Goal: Information Seeking & Learning: Learn about a topic

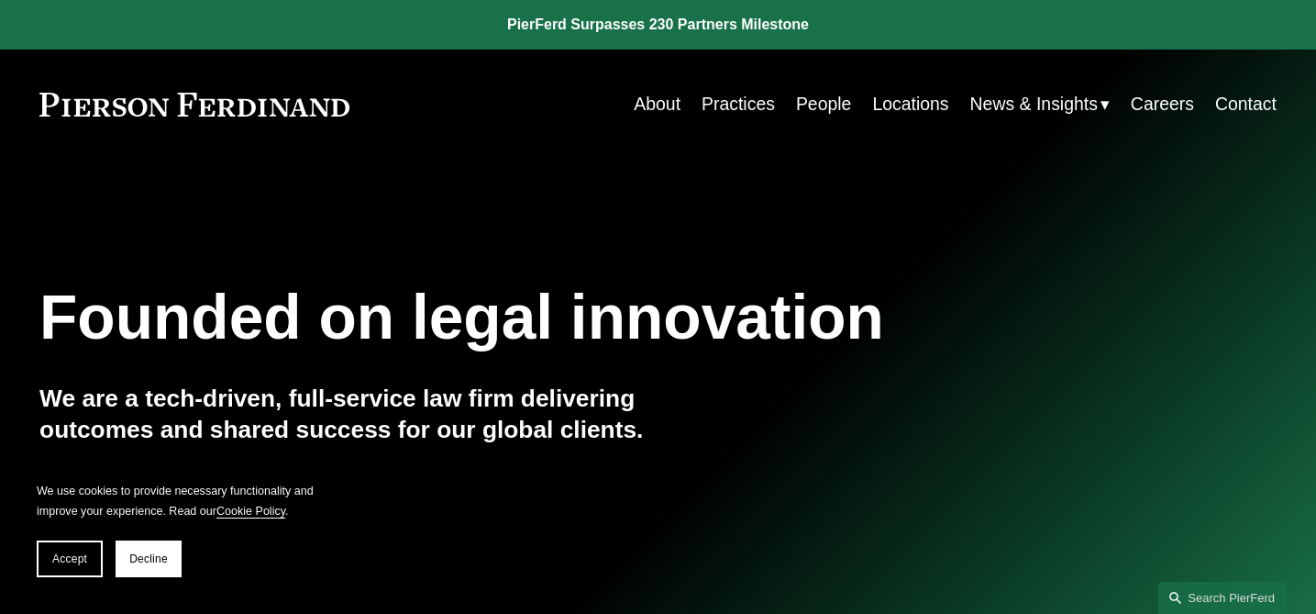
click at [919, 101] on link "Locations" at bounding box center [910, 104] width 76 height 36
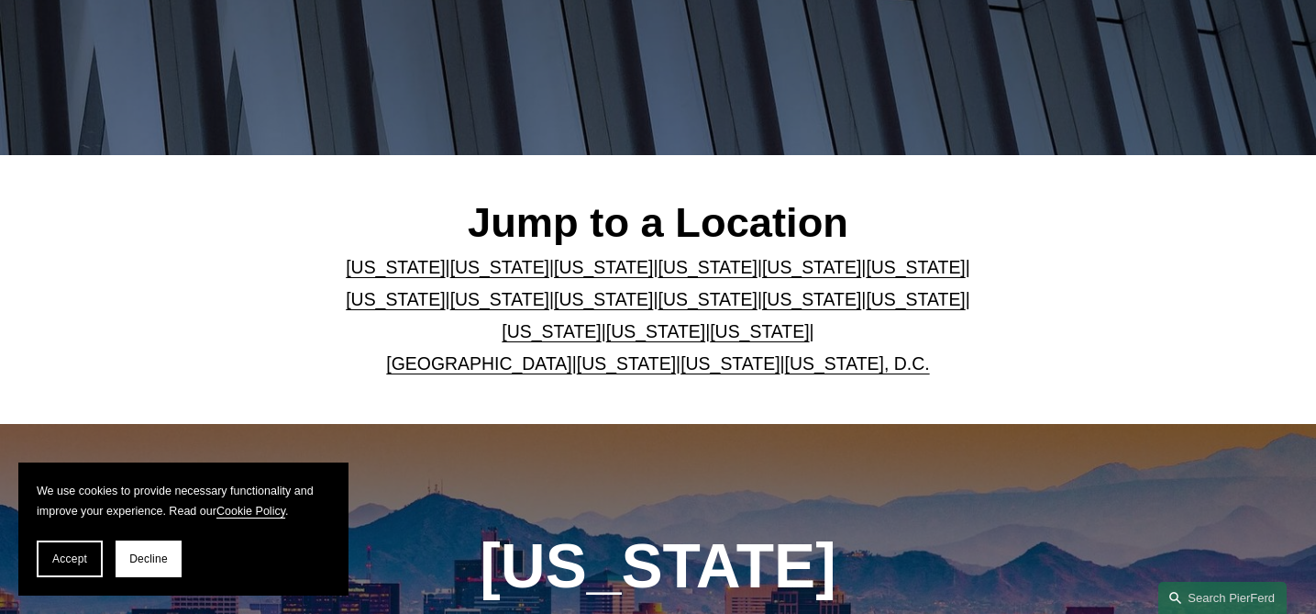
scroll to position [360, 0]
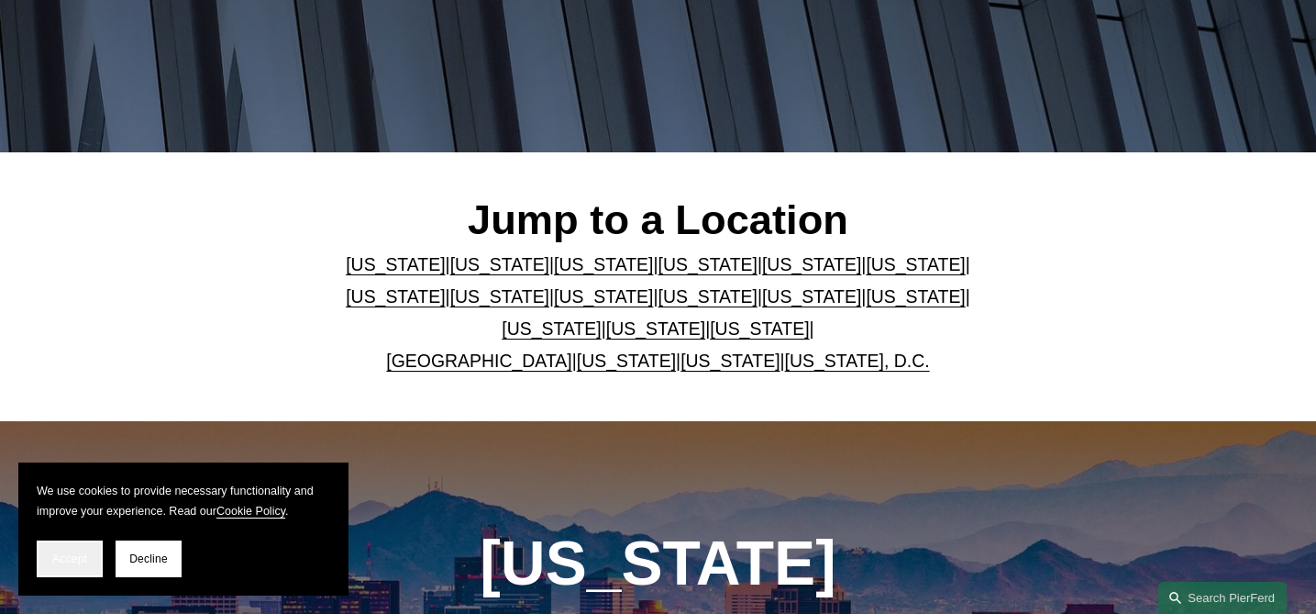
click at [72, 566] on button "Accept" at bounding box center [70, 558] width 66 height 37
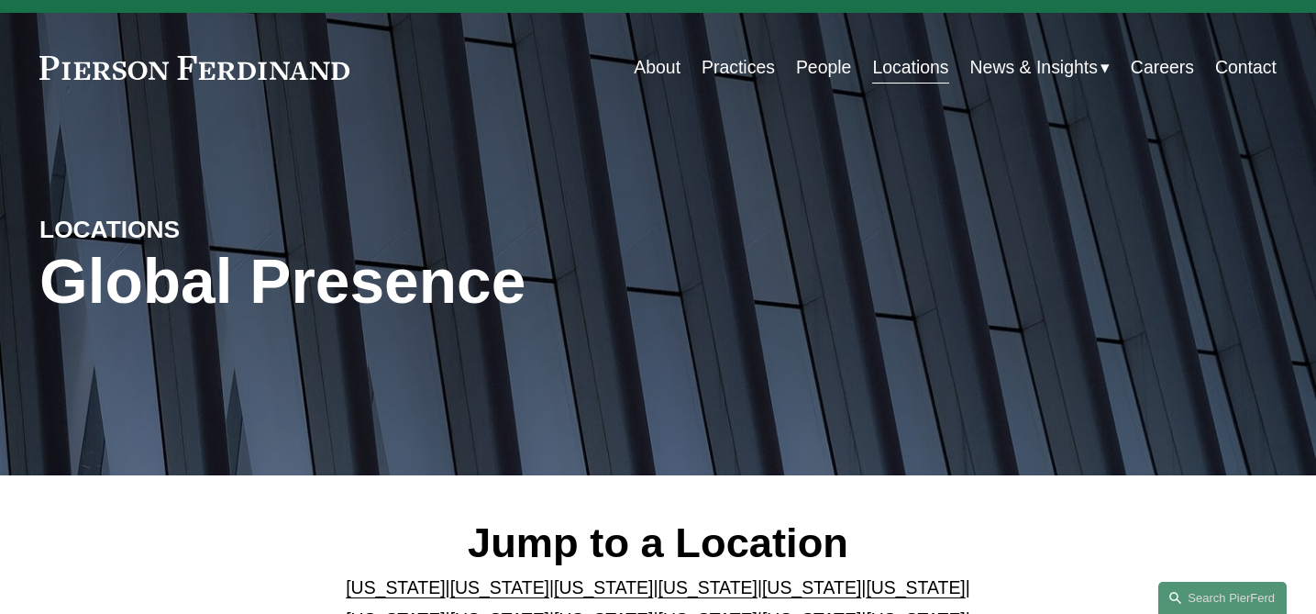
scroll to position [0, 0]
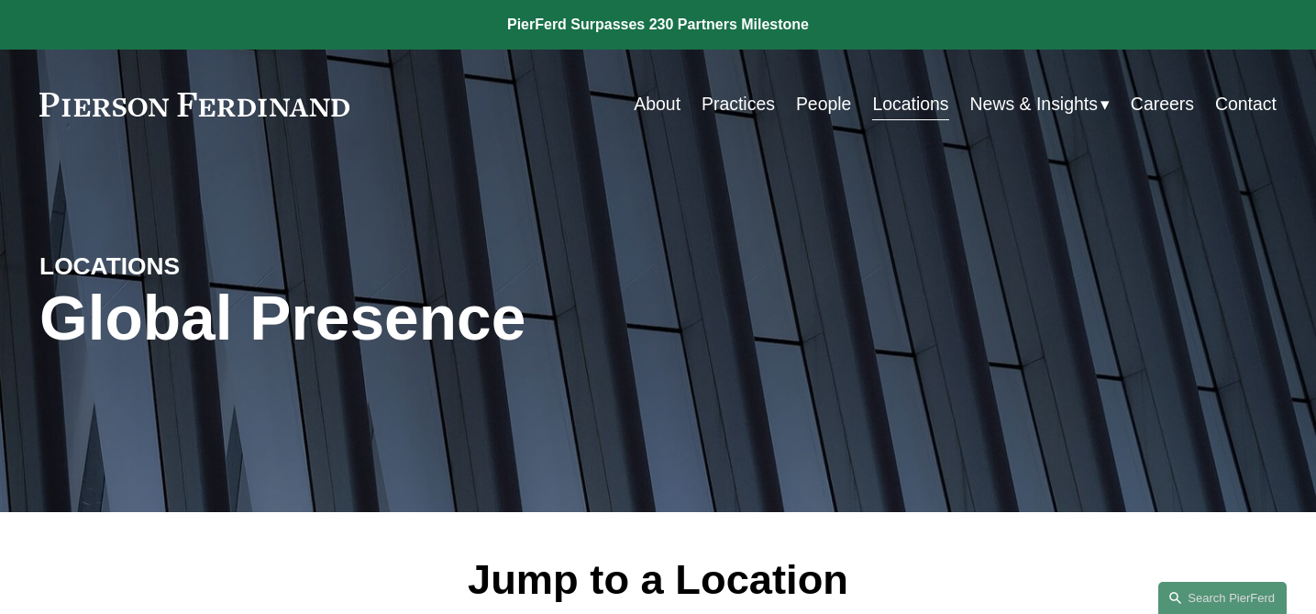
click at [830, 109] on link "People" at bounding box center [824, 104] width 56 height 36
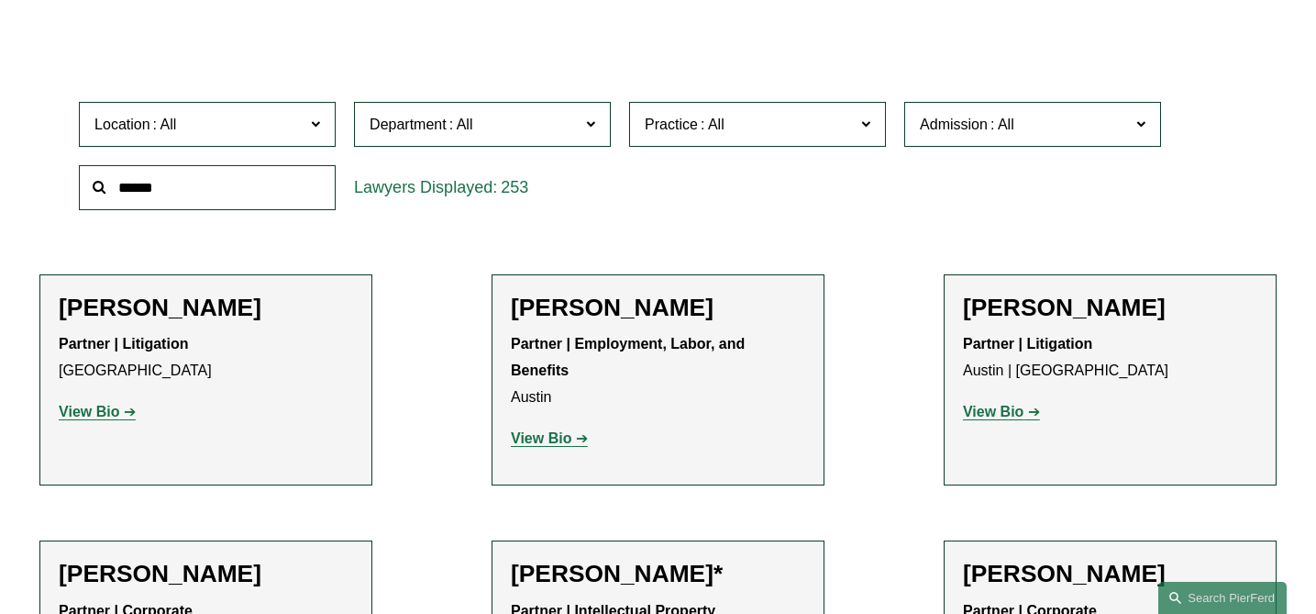
scroll to position [515, 0]
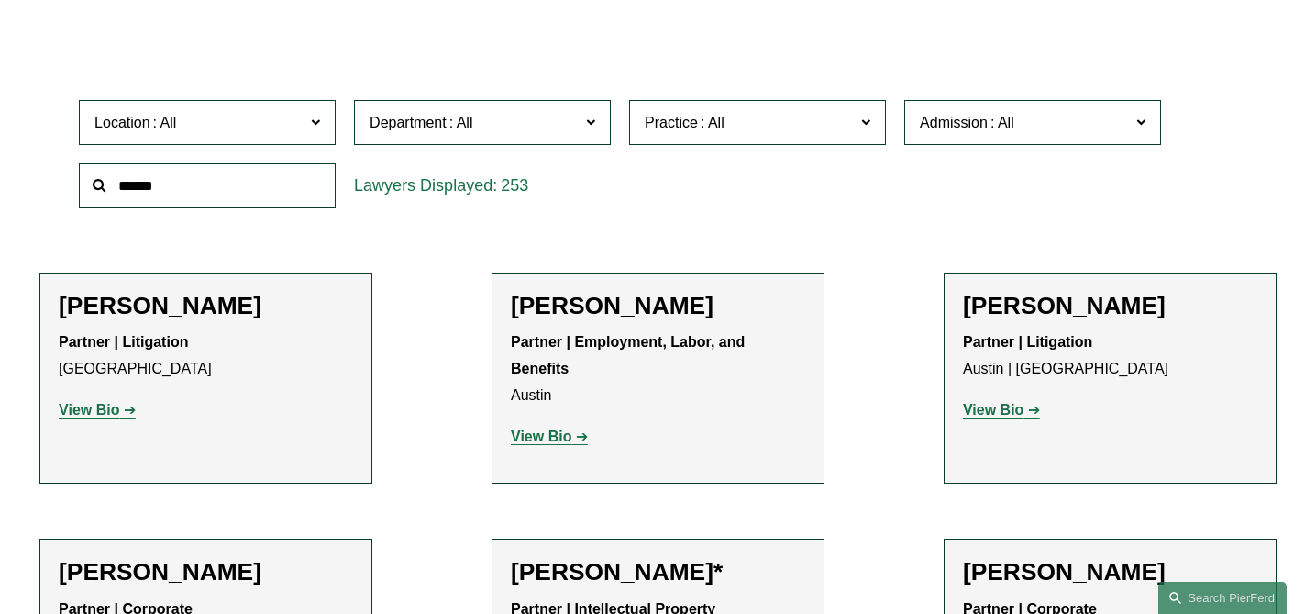
click at [156, 309] on h2 "[PERSON_NAME]" at bounding box center [206, 306] width 294 height 29
click at [107, 412] on strong "View Bio" at bounding box center [89, 410] width 61 height 16
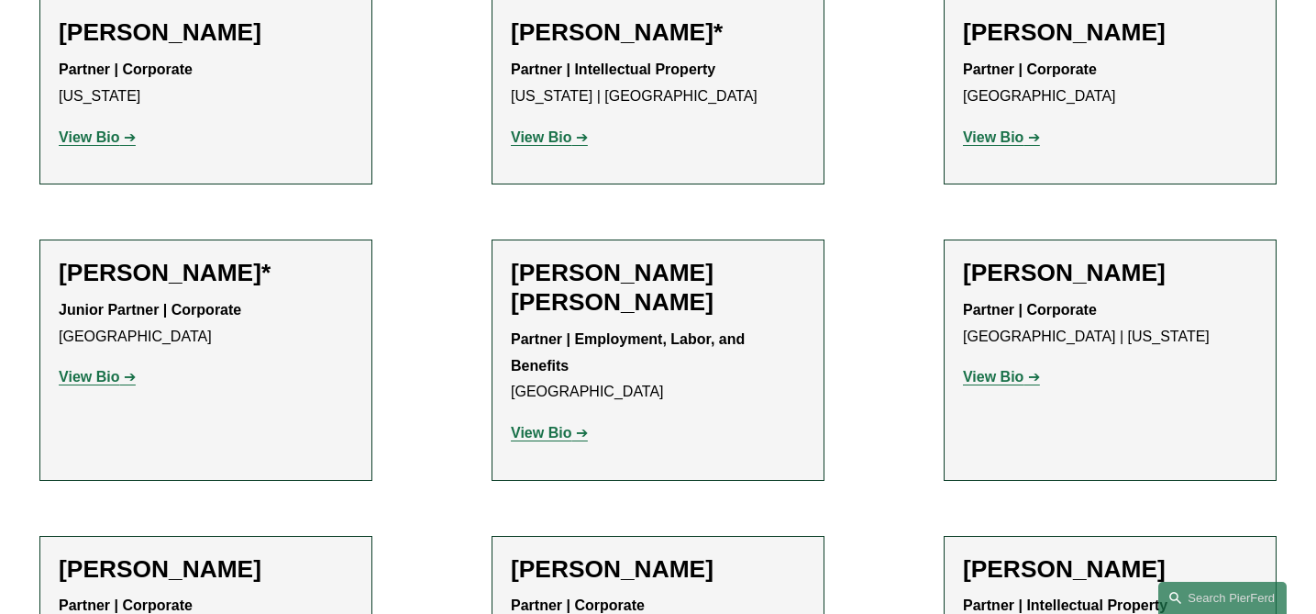
scroll to position [1058, 0]
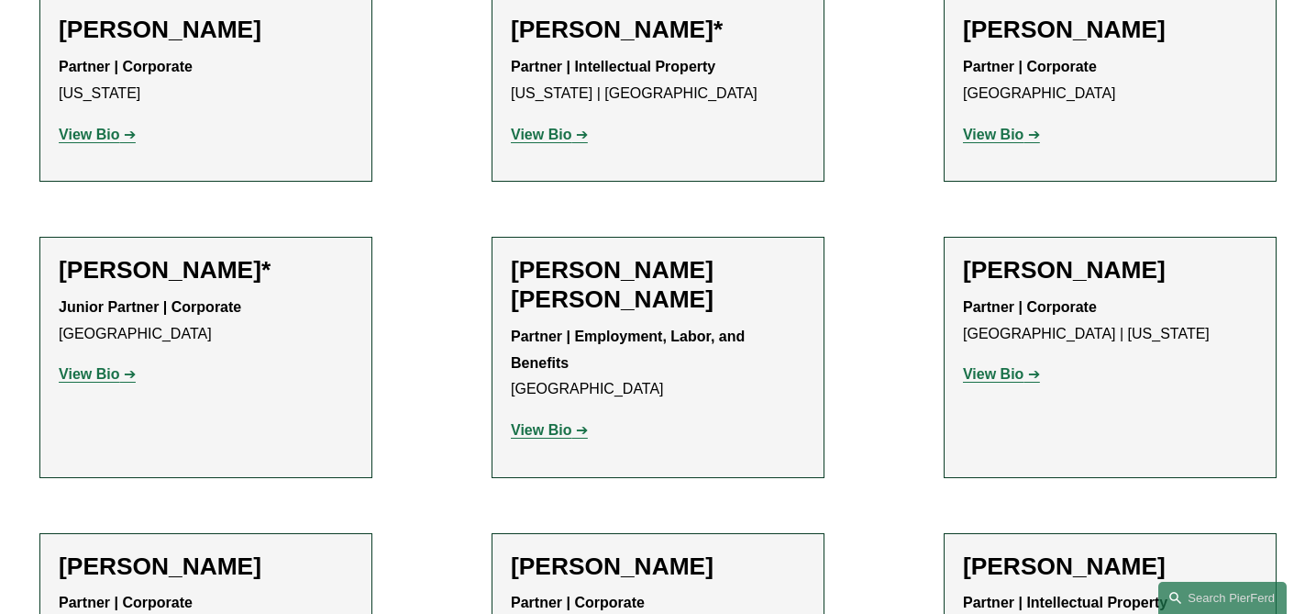
click at [559, 139] on strong "View Bio" at bounding box center [541, 135] width 61 height 16
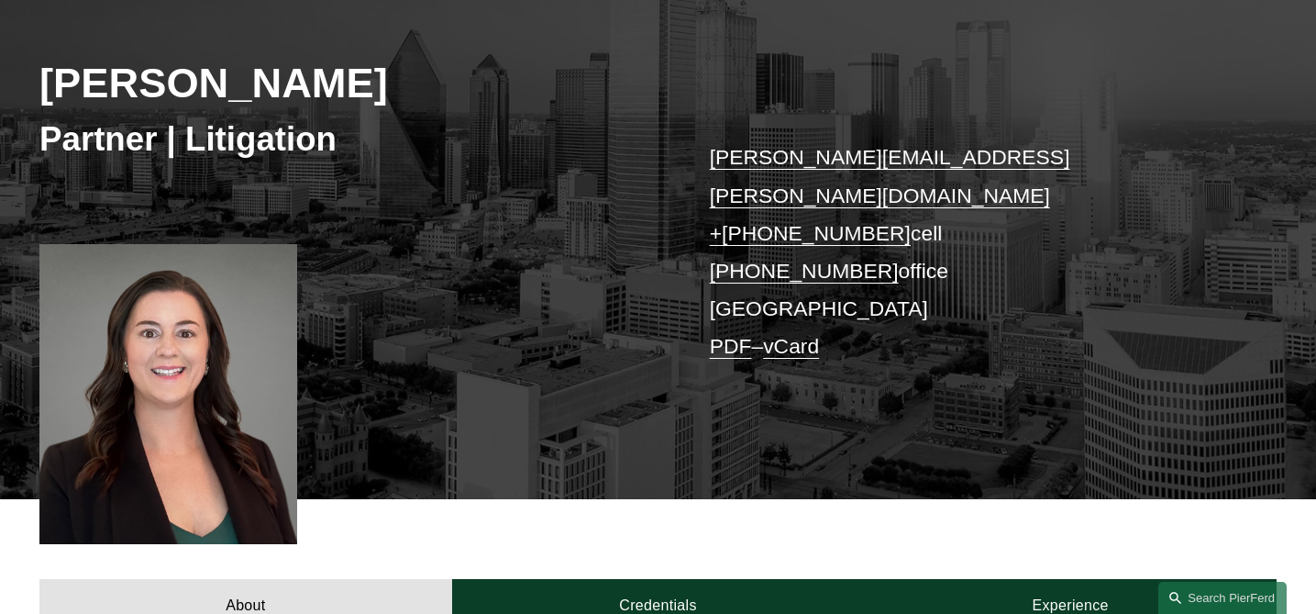
scroll to position [249, 0]
